Goal: Check status

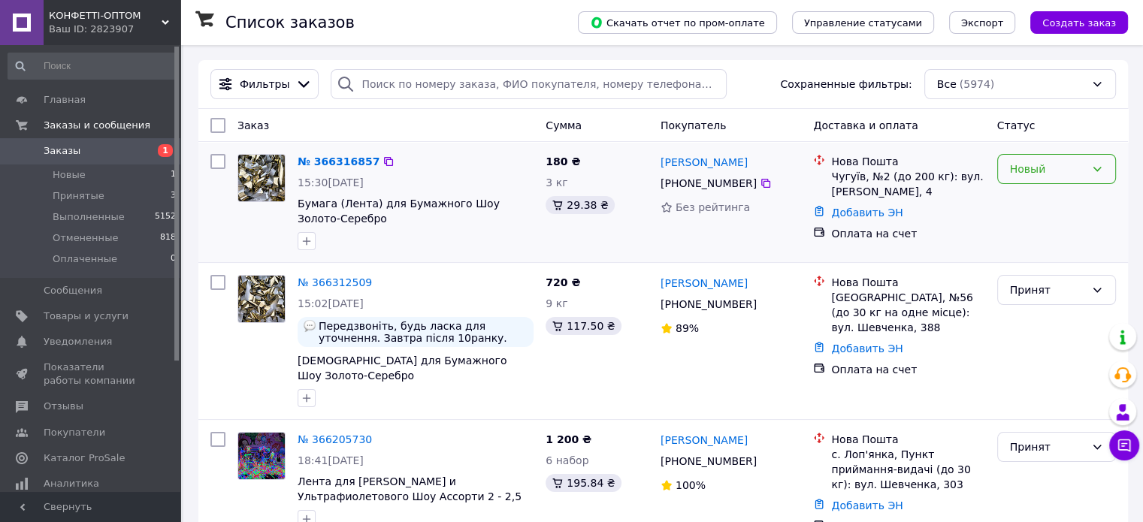
click at [1054, 177] on div "Новый" at bounding box center [1047, 169] width 75 height 17
click at [1035, 204] on li "Принят" at bounding box center [1055, 202] width 117 height 27
click at [325, 163] on link "№ 366316857" at bounding box center [339, 162] width 82 height 12
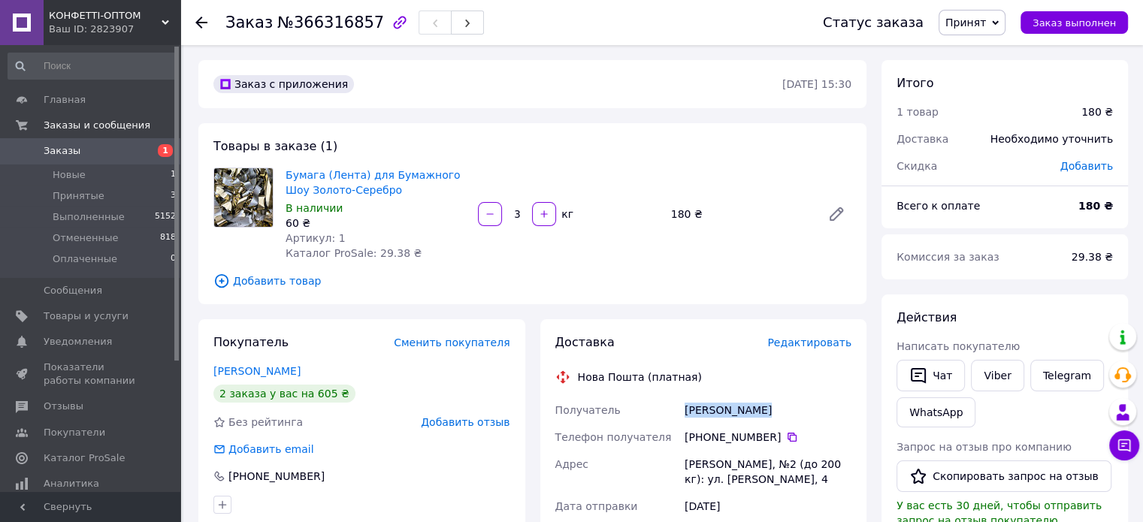
drag, startPoint x: 757, startPoint y: 411, endPoint x: 685, endPoint y: 414, distance: 73.0
click at [685, 414] on div "[PERSON_NAME]" at bounding box center [768, 410] width 173 height 27
copy div "[PERSON_NAME]"
click at [787, 438] on icon at bounding box center [791, 437] width 9 height 9
click at [993, 378] on link "Viber" at bounding box center [997, 376] width 53 height 32
